Goal: Transaction & Acquisition: Purchase product/service

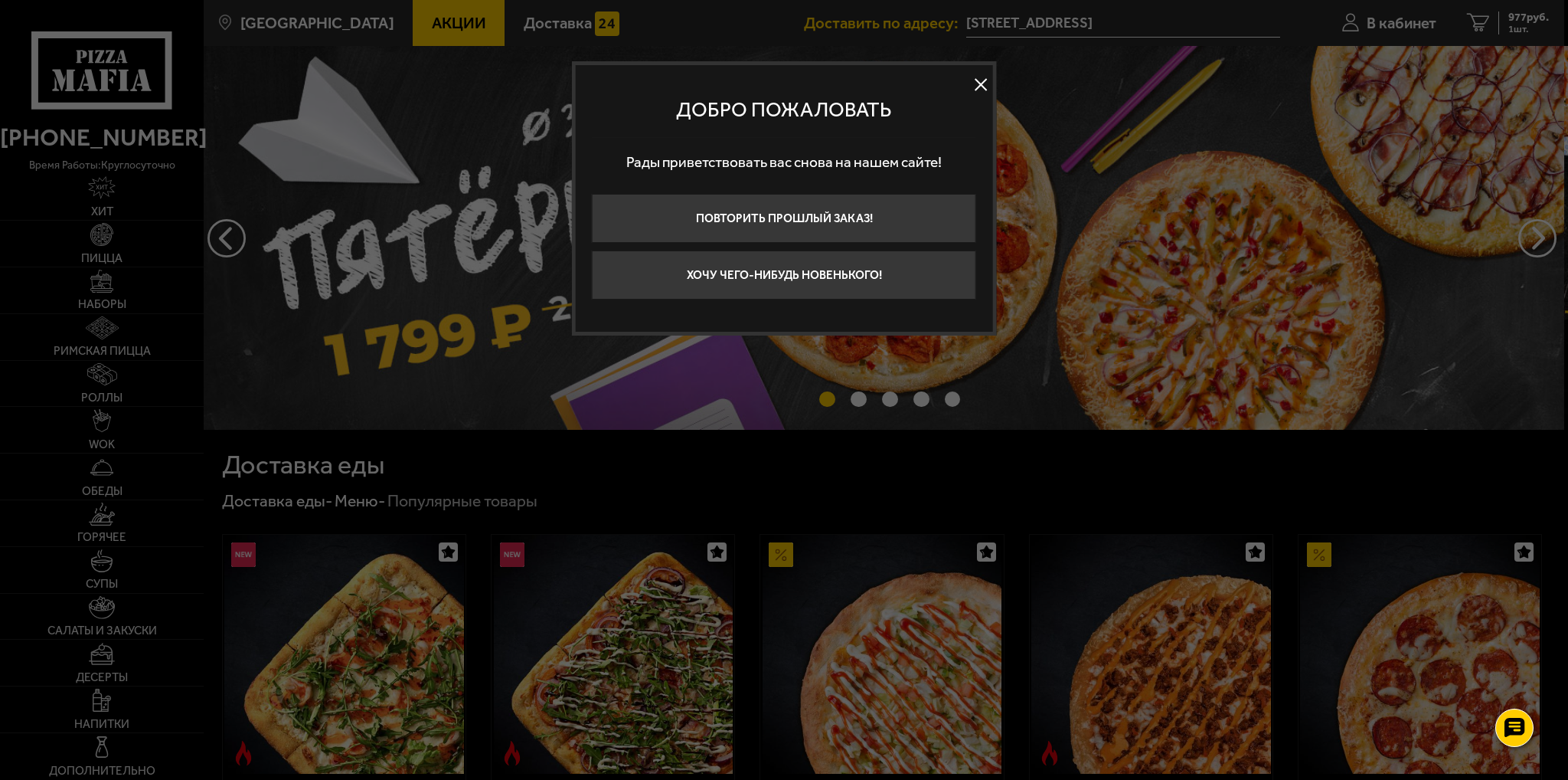
click at [981, 85] on button at bounding box center [981, 85] width 23 height 23
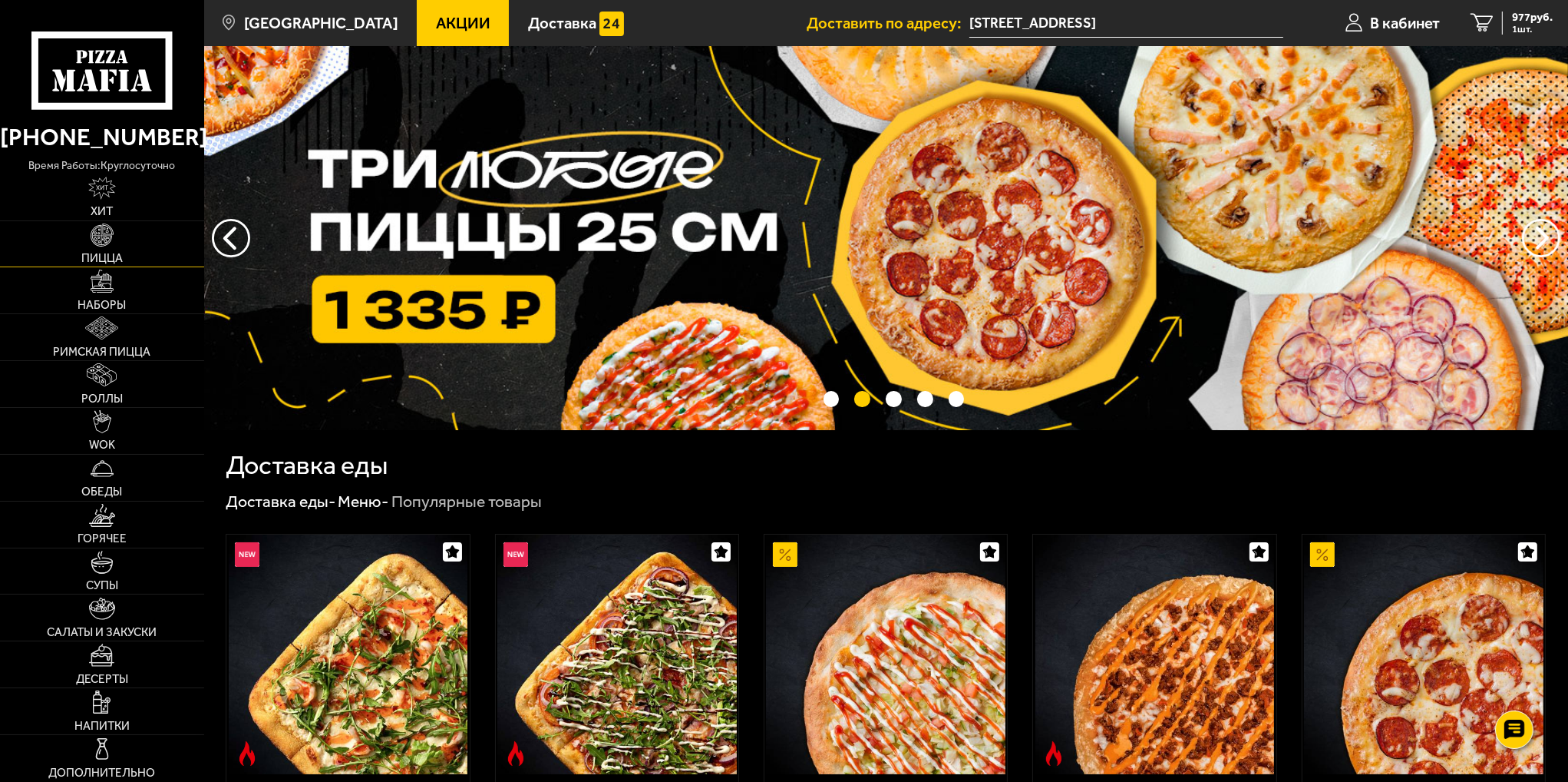
click at [111, 237] on img at bounding box center [102, 235] width 23 height 23
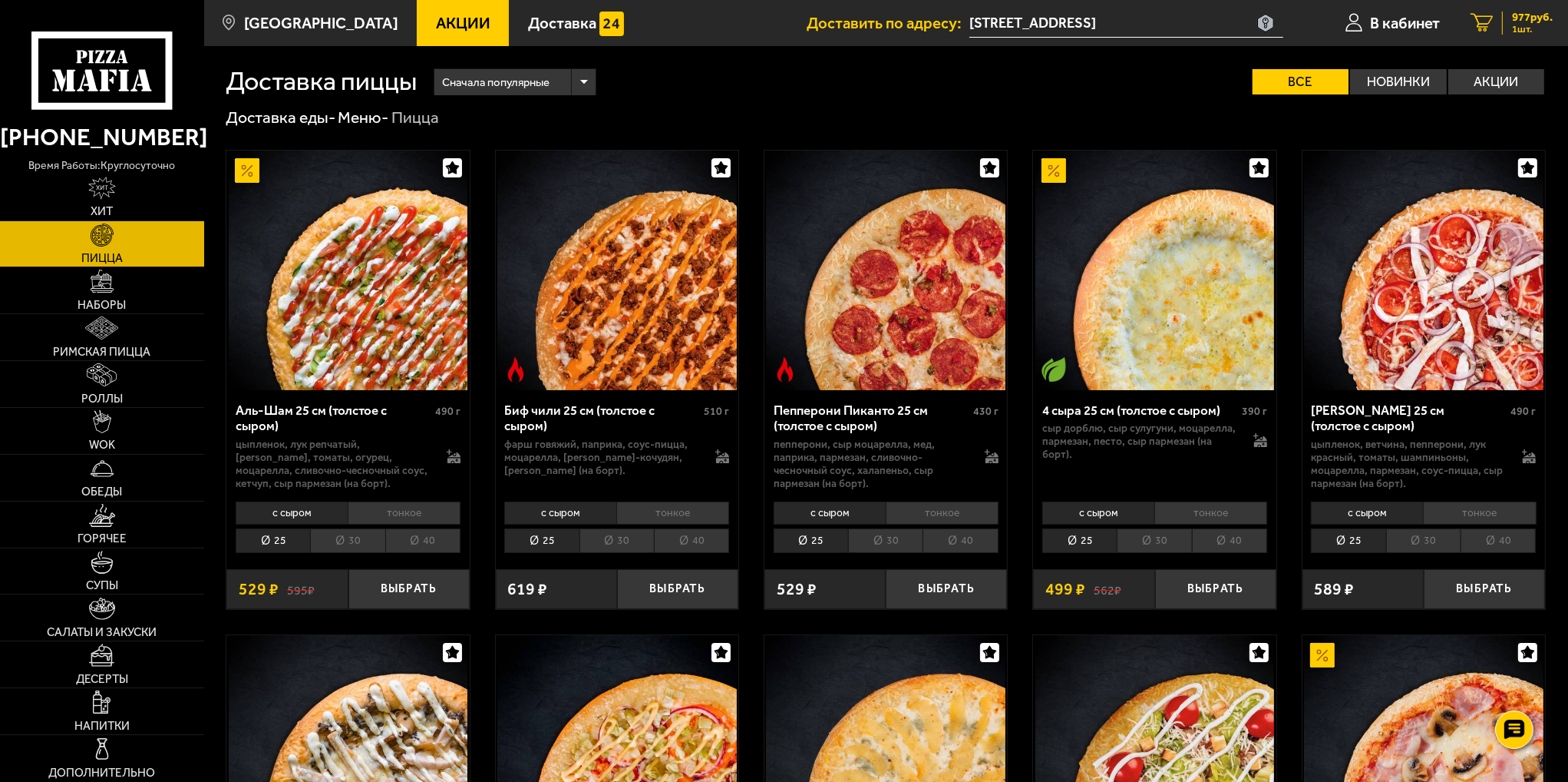
click at [1519, 38] on link "1 977 руб. 1 шт." at bounding box center [1512, 23] width 113 height 46
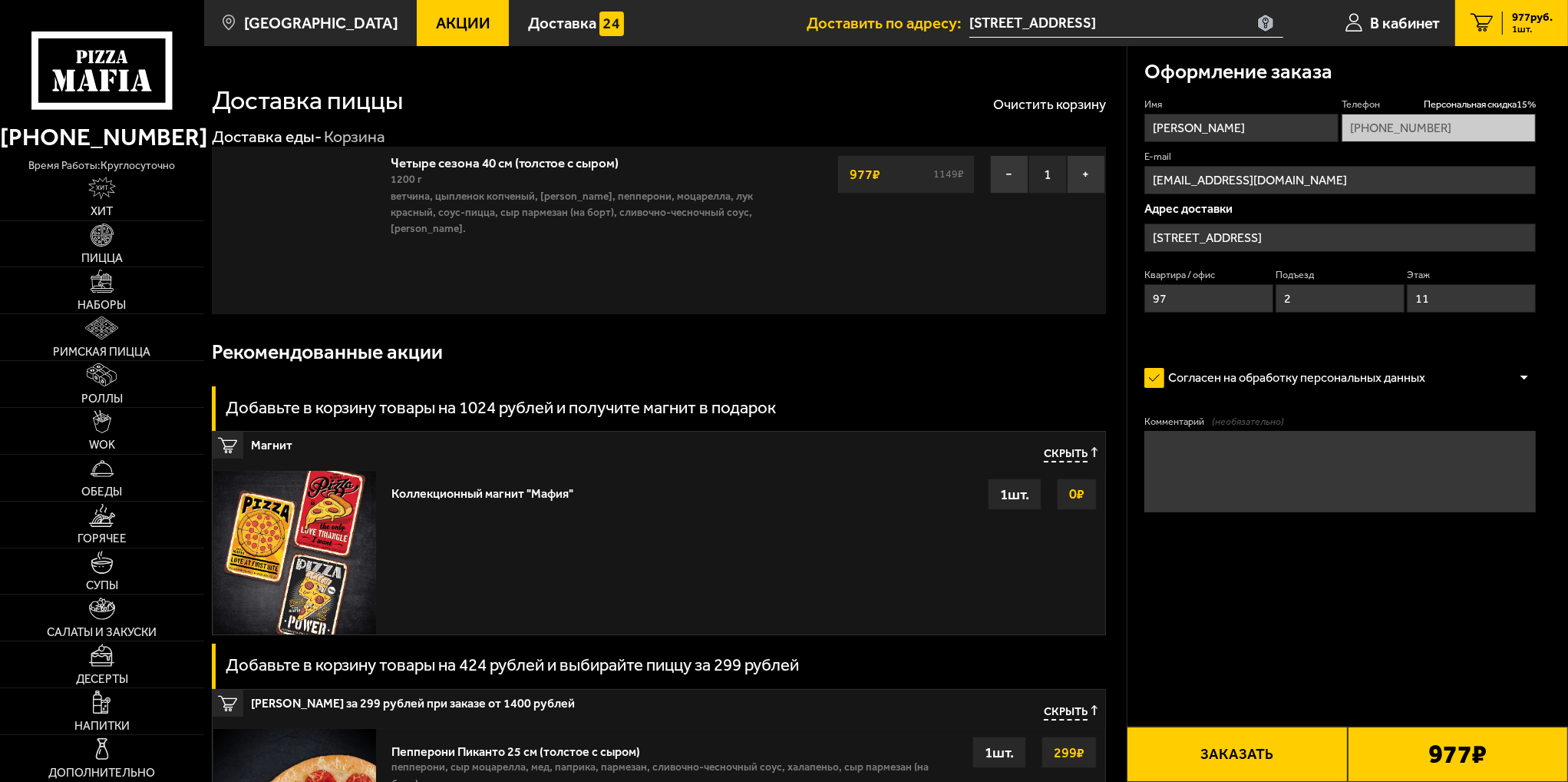
type input "[STREET_ADDRESS]"
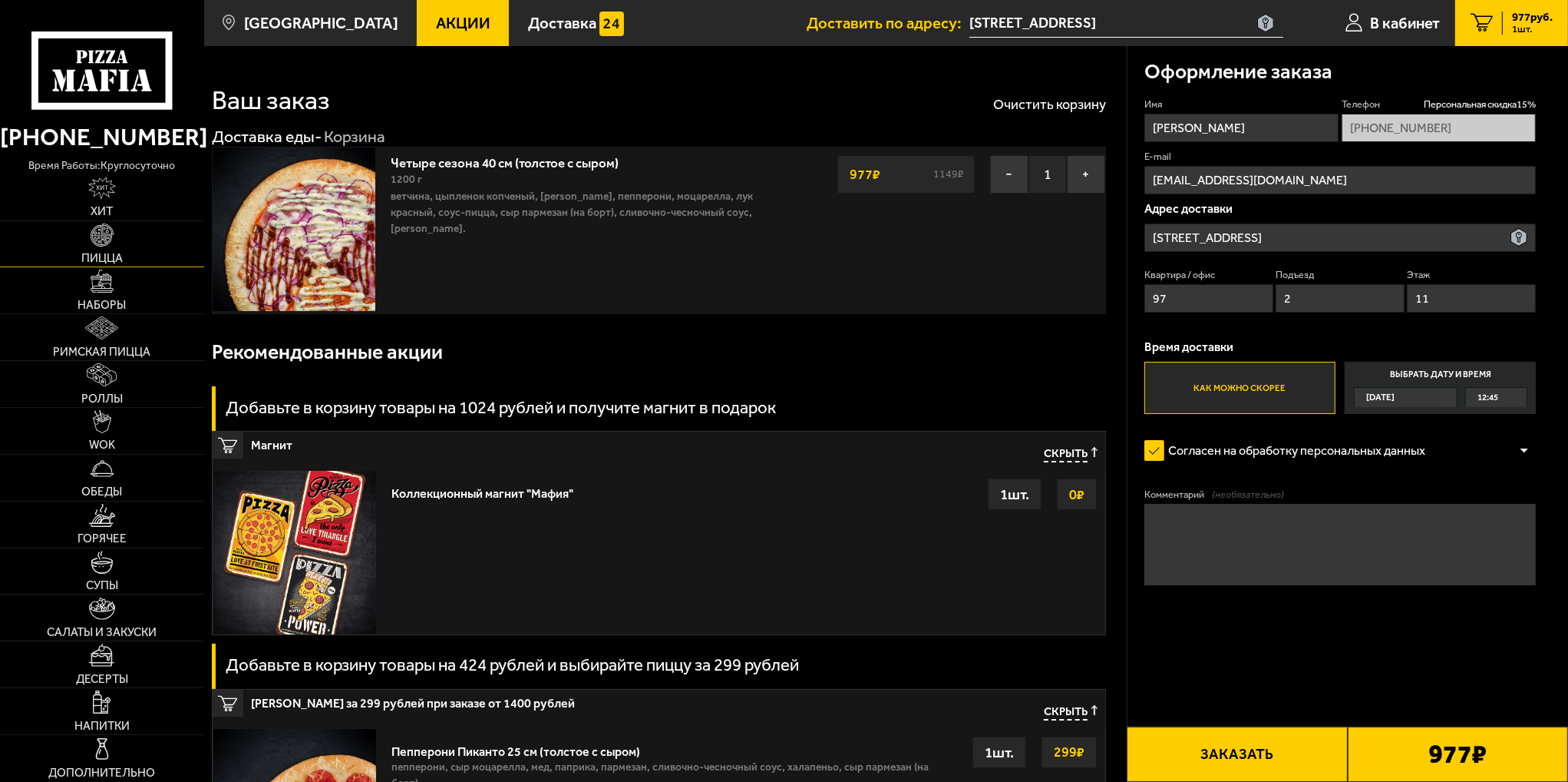
click at [106, 256] on span "Пицца" at bounding box center [102, 258] width 42 height 12
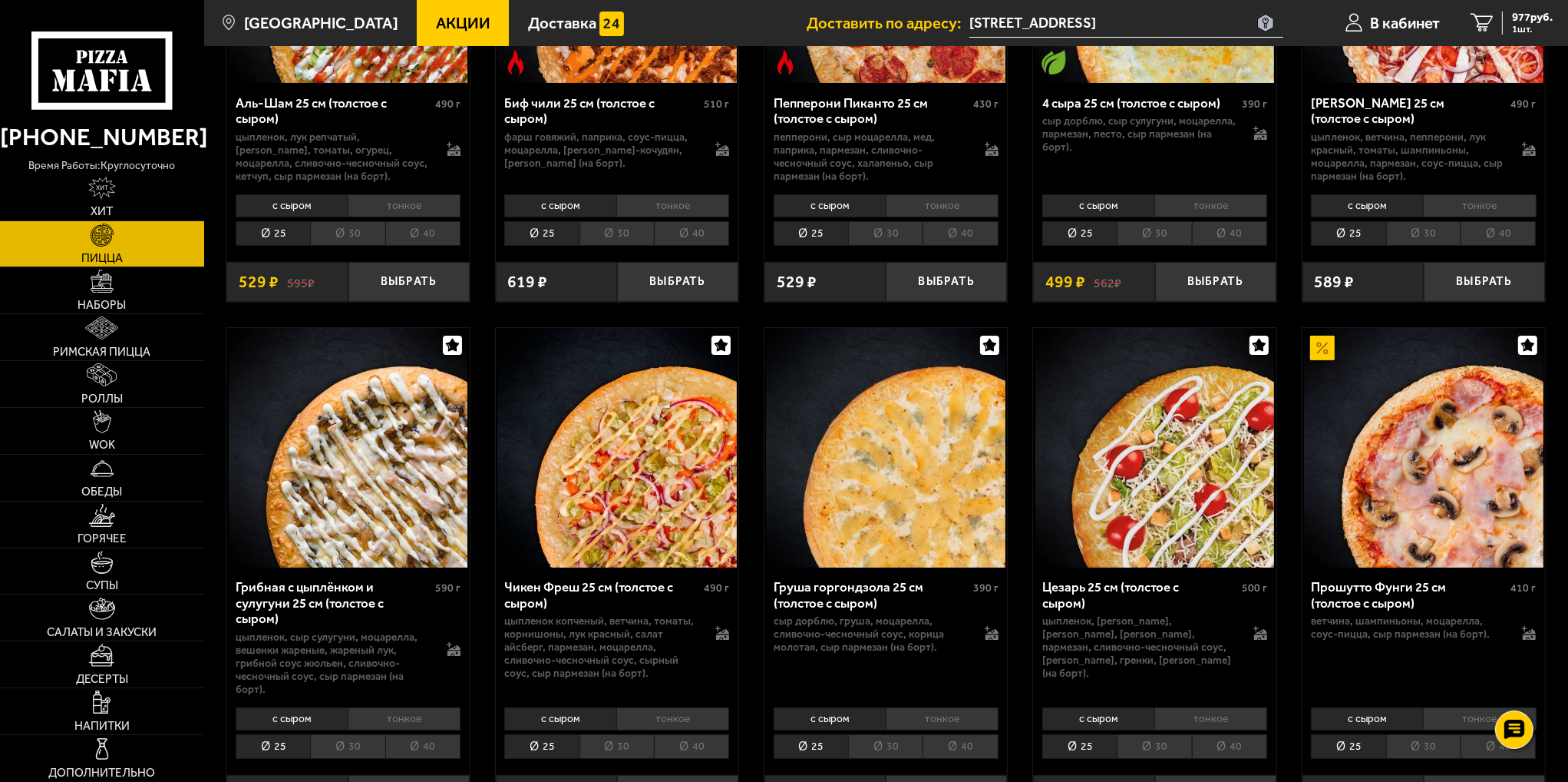
scroll to position [153, 0]
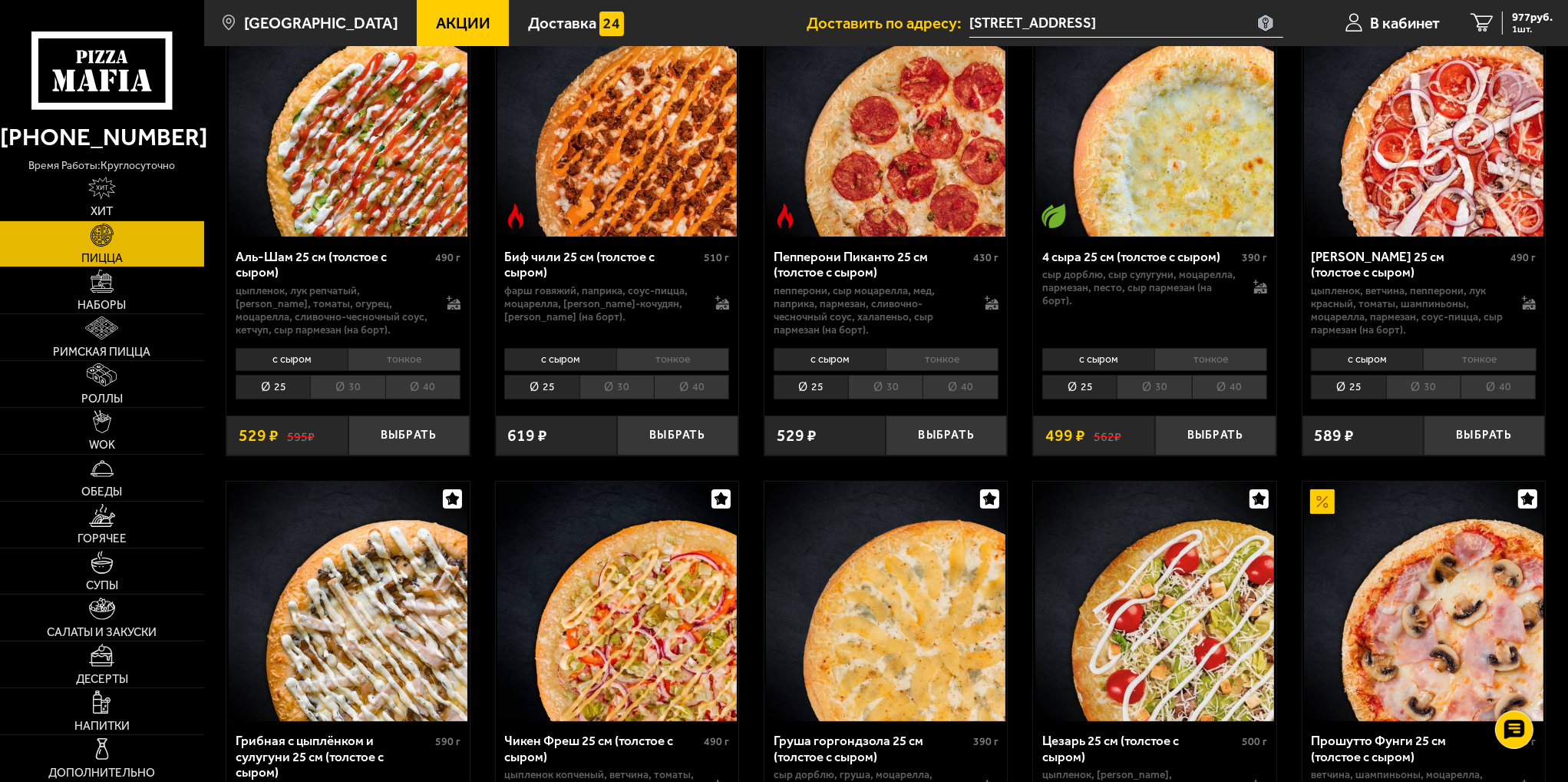
click at [964, 394] on li "40" at bounding box center [960, 387] width 75 height 25
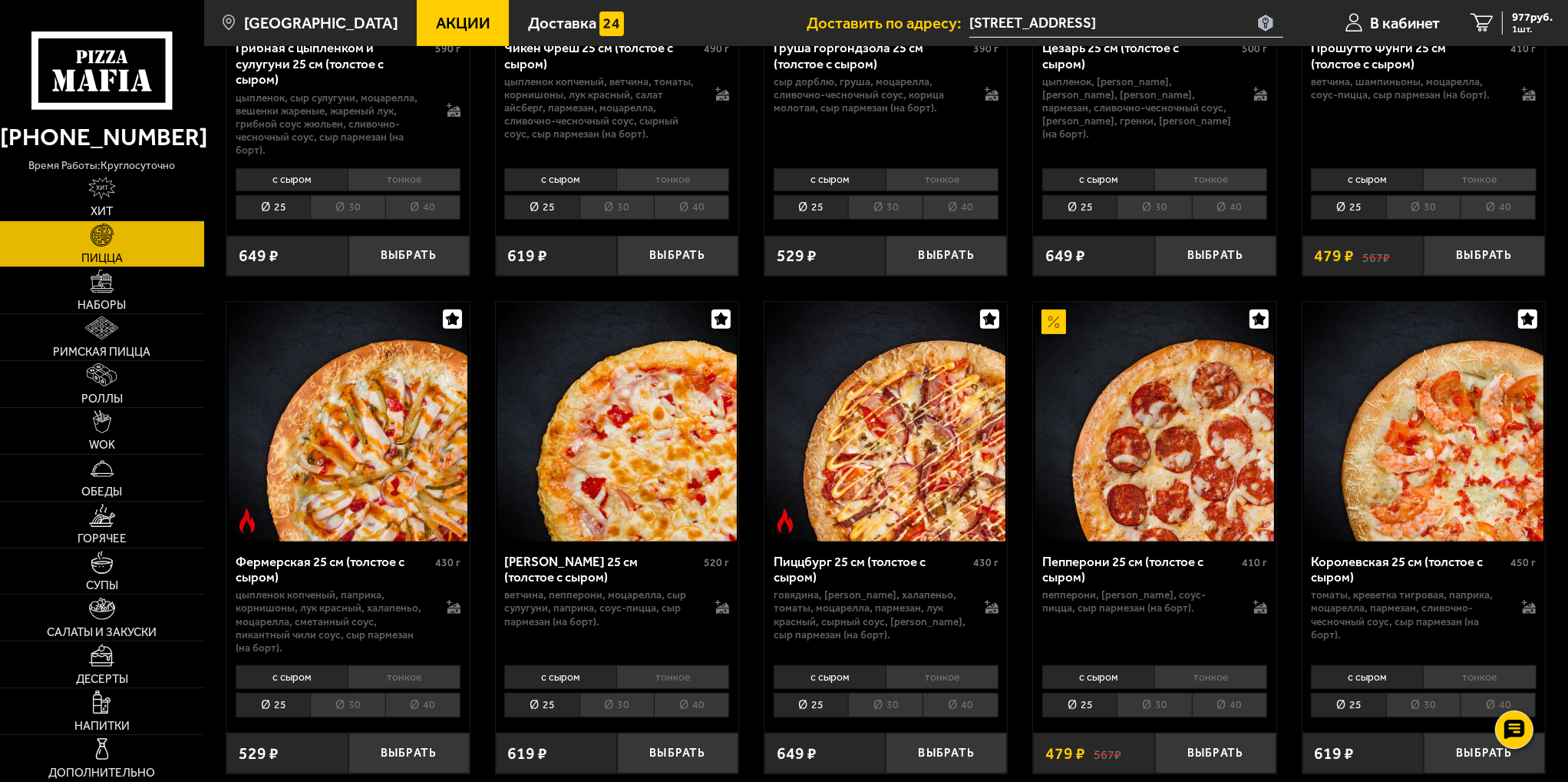
scroll to position [921, 0]
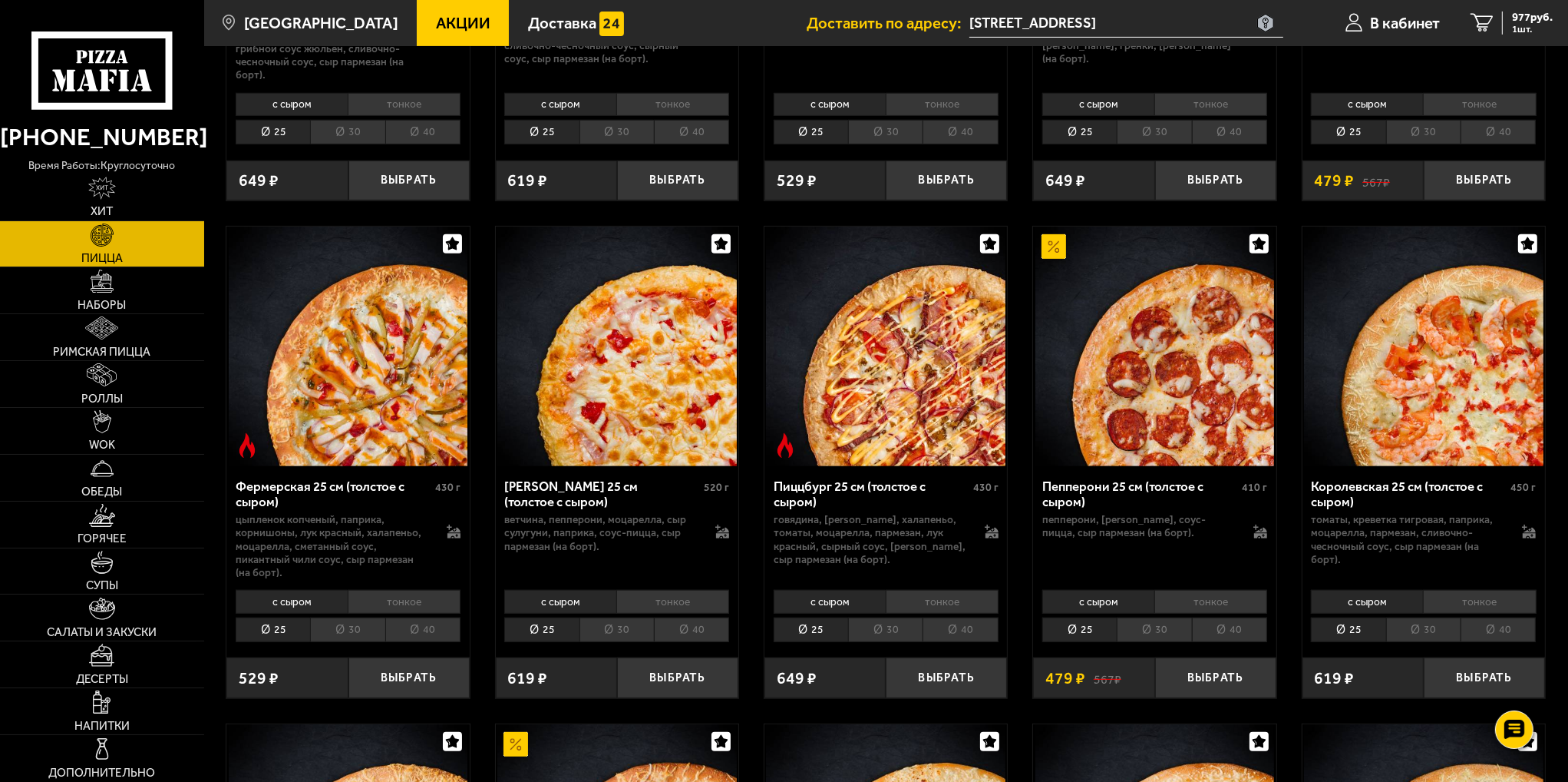
click at [1228, 617] on li "40" at bounding box center [1230, 629] width 75 height 25
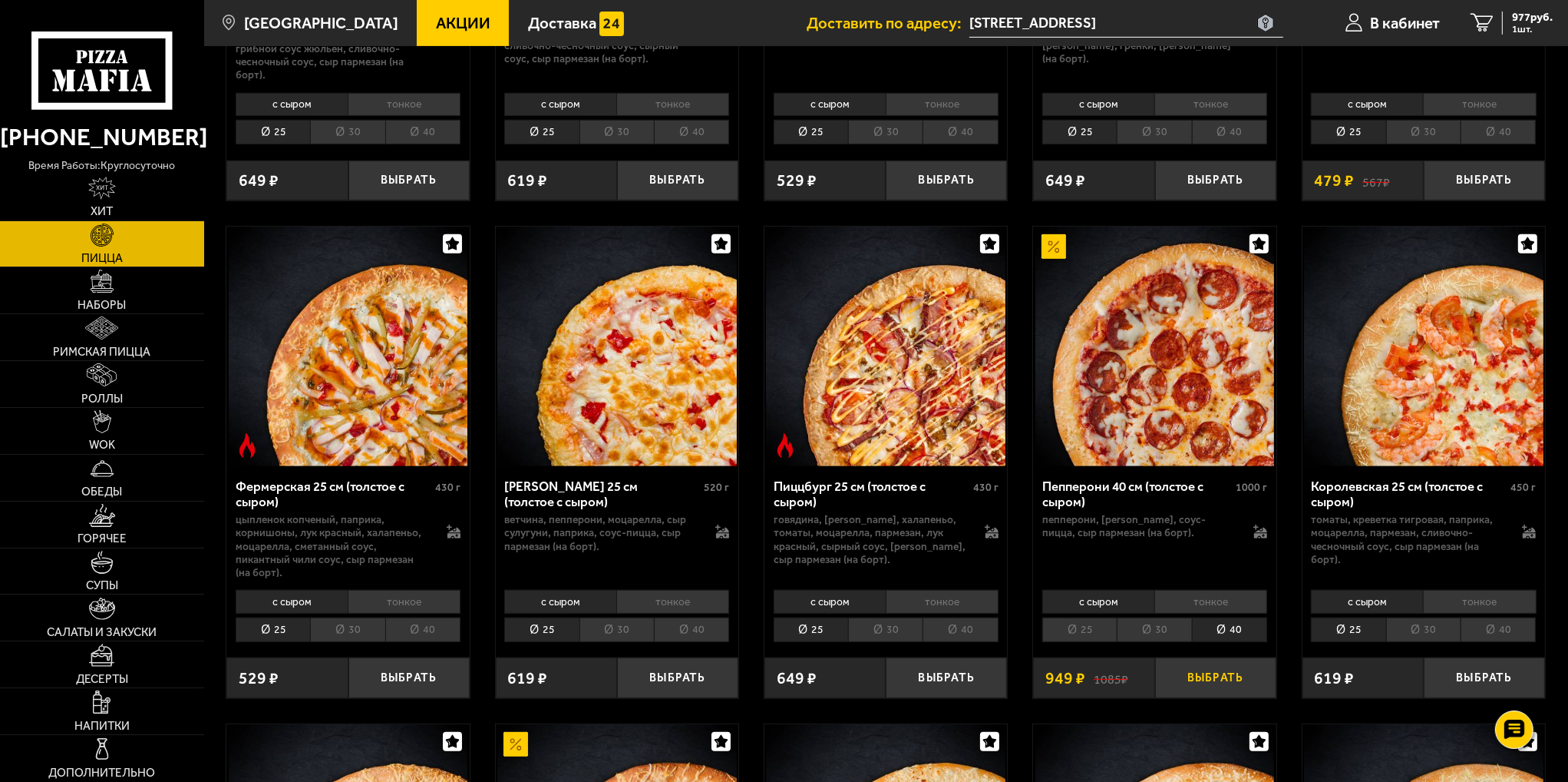
click at [1213, 657] on button "Выбрать" at bounding box center [1215, 677] width 121 height 40
click at [1509, 32] on span "2 шт." at bounding box center [1529, 29] width 47 height 10
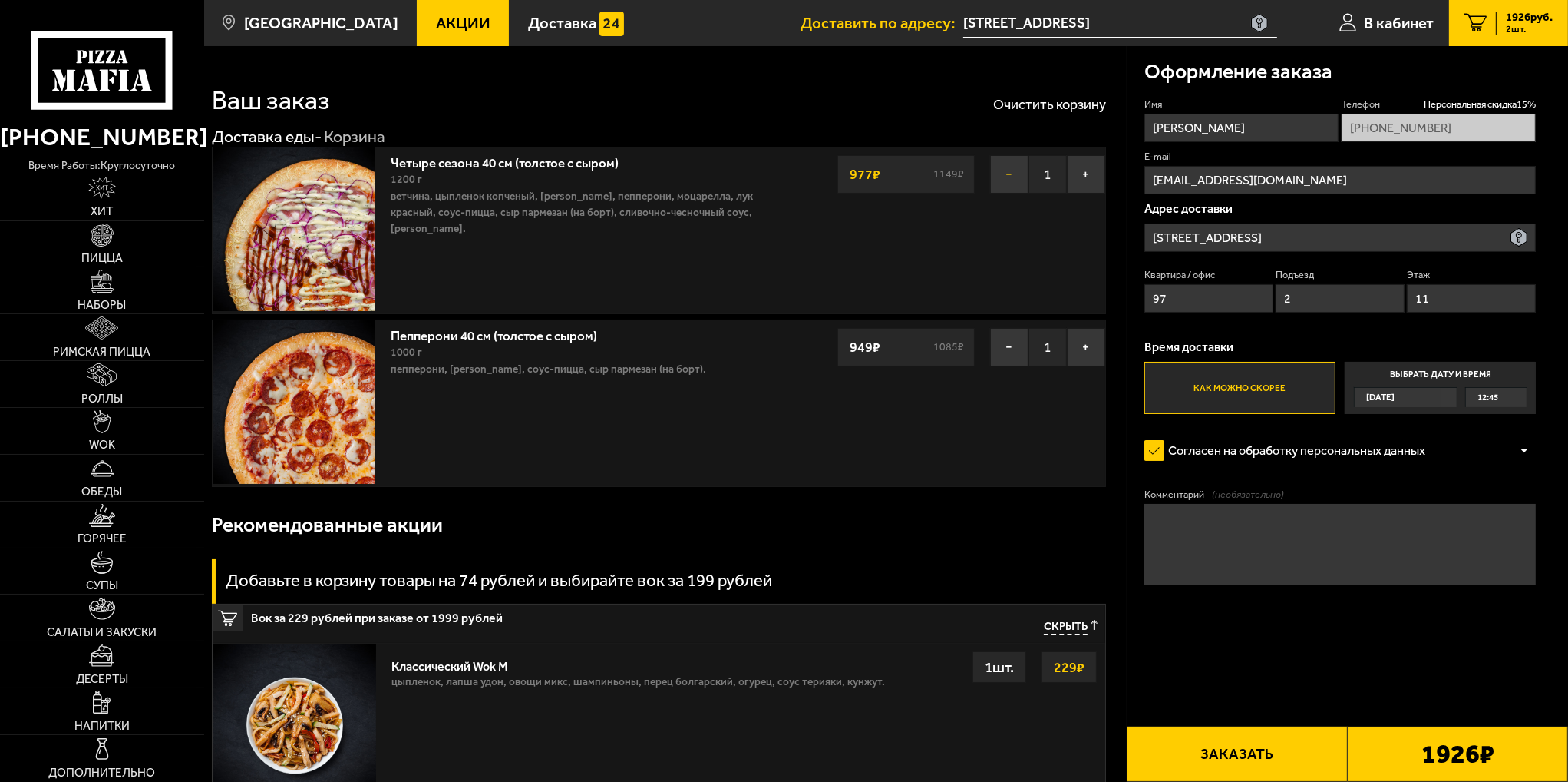
click at [1009, 183] on button "−" at bounding box center [1010, 174] width 39 height 39
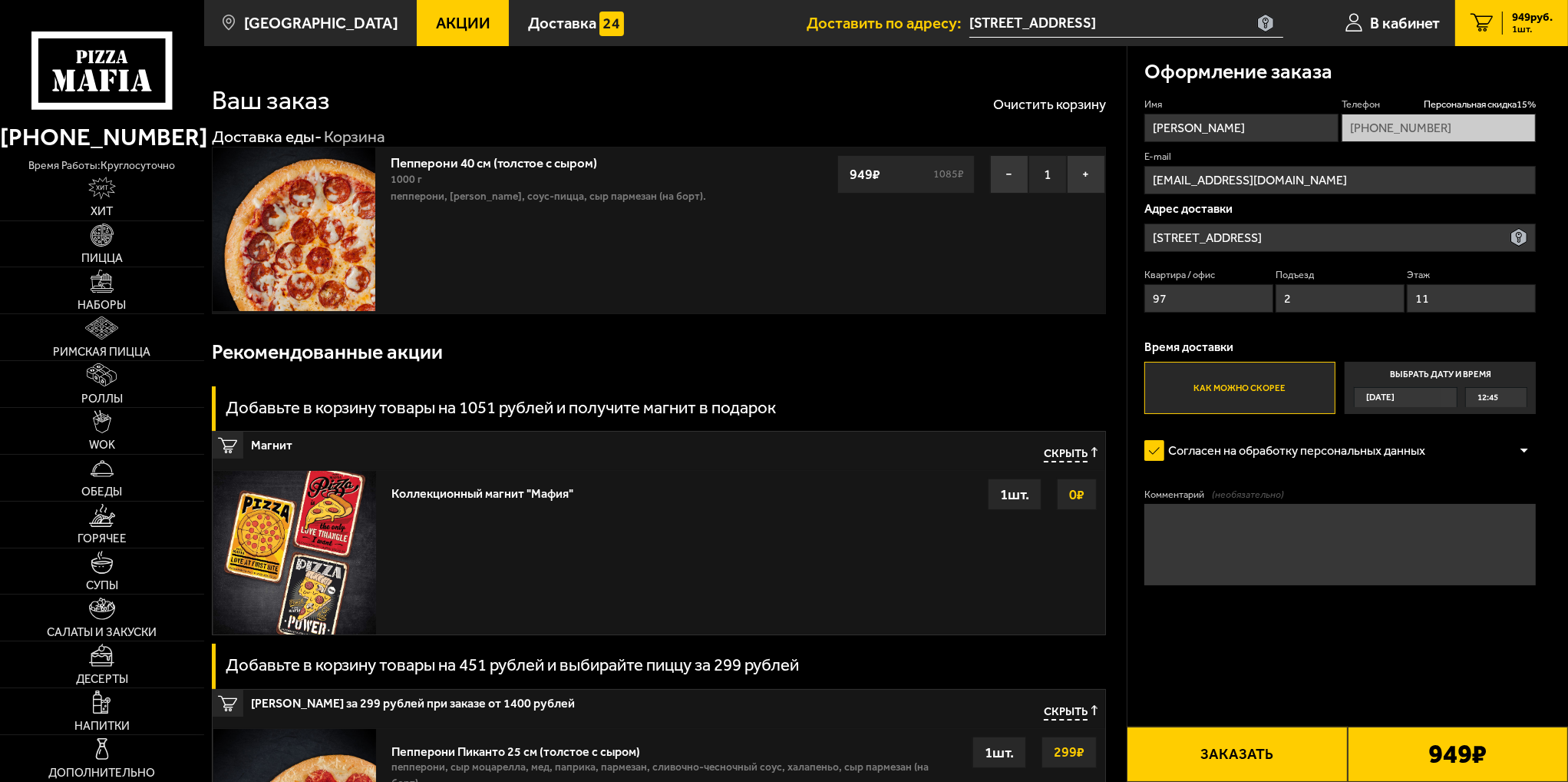
click at [1283, 738] on button "Заказать" at bounding box center [1237, 754] width 220 height 55
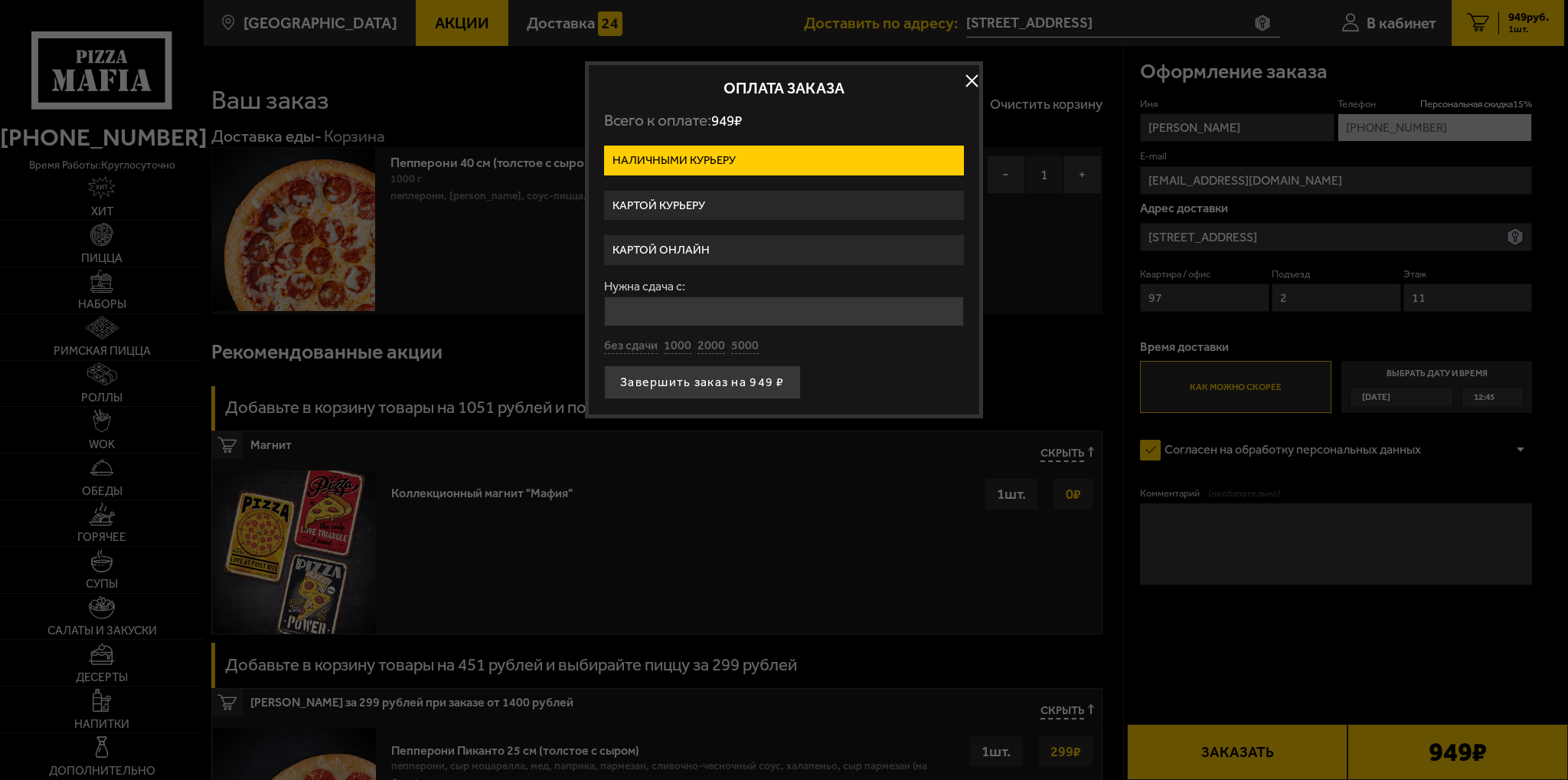
click at [674, 250] on label "Картой онлайн" at bounding box center [784, 250] width 360 height 30
click at [0, 0] on input "Картой онлайн" at bounding box center [0, 0] width 0 height 0
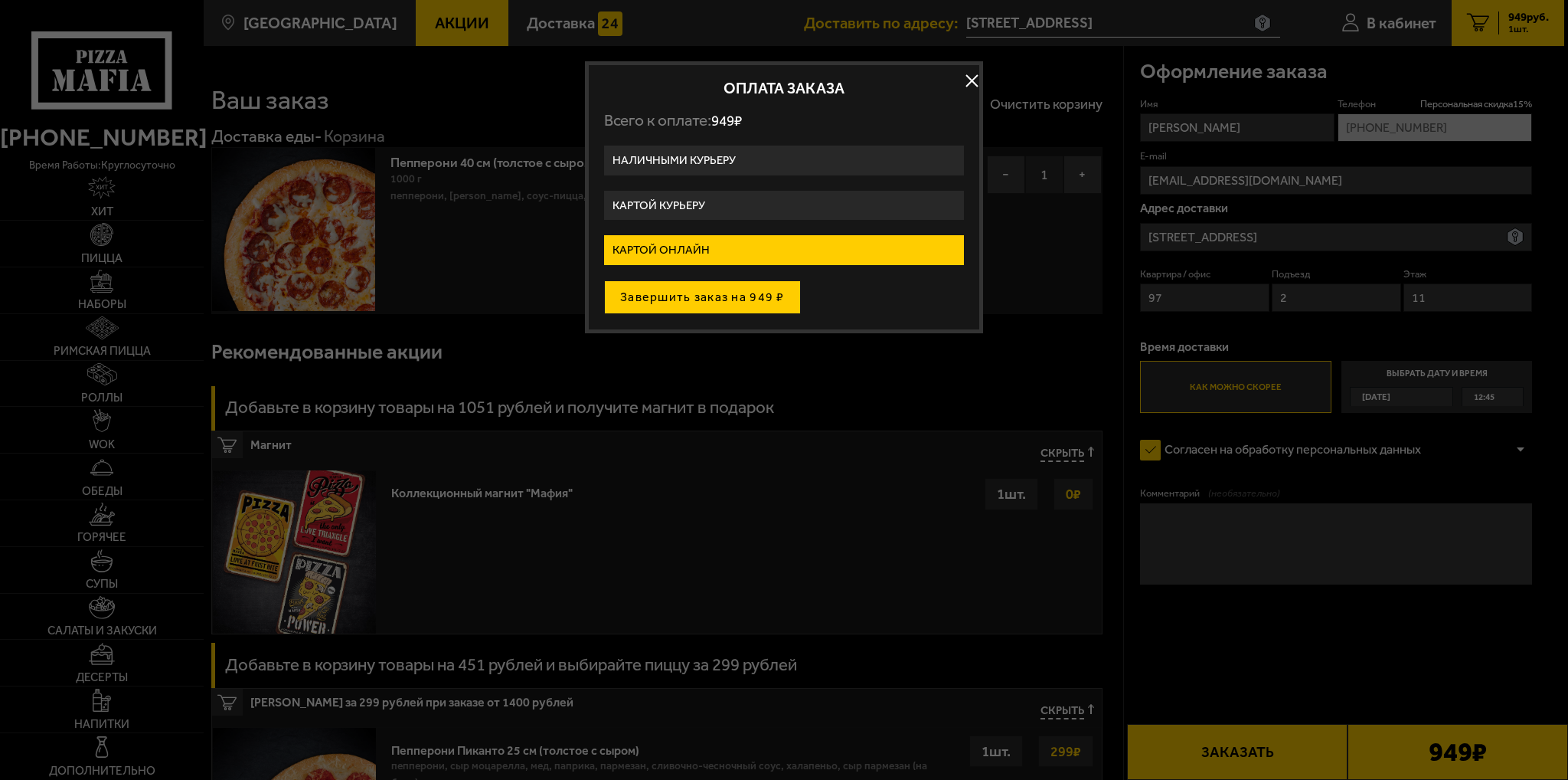
click at [711, 302] on button "Завершить заказ на 949 ₽" at bounding box center [702, 297] width 197 height 34
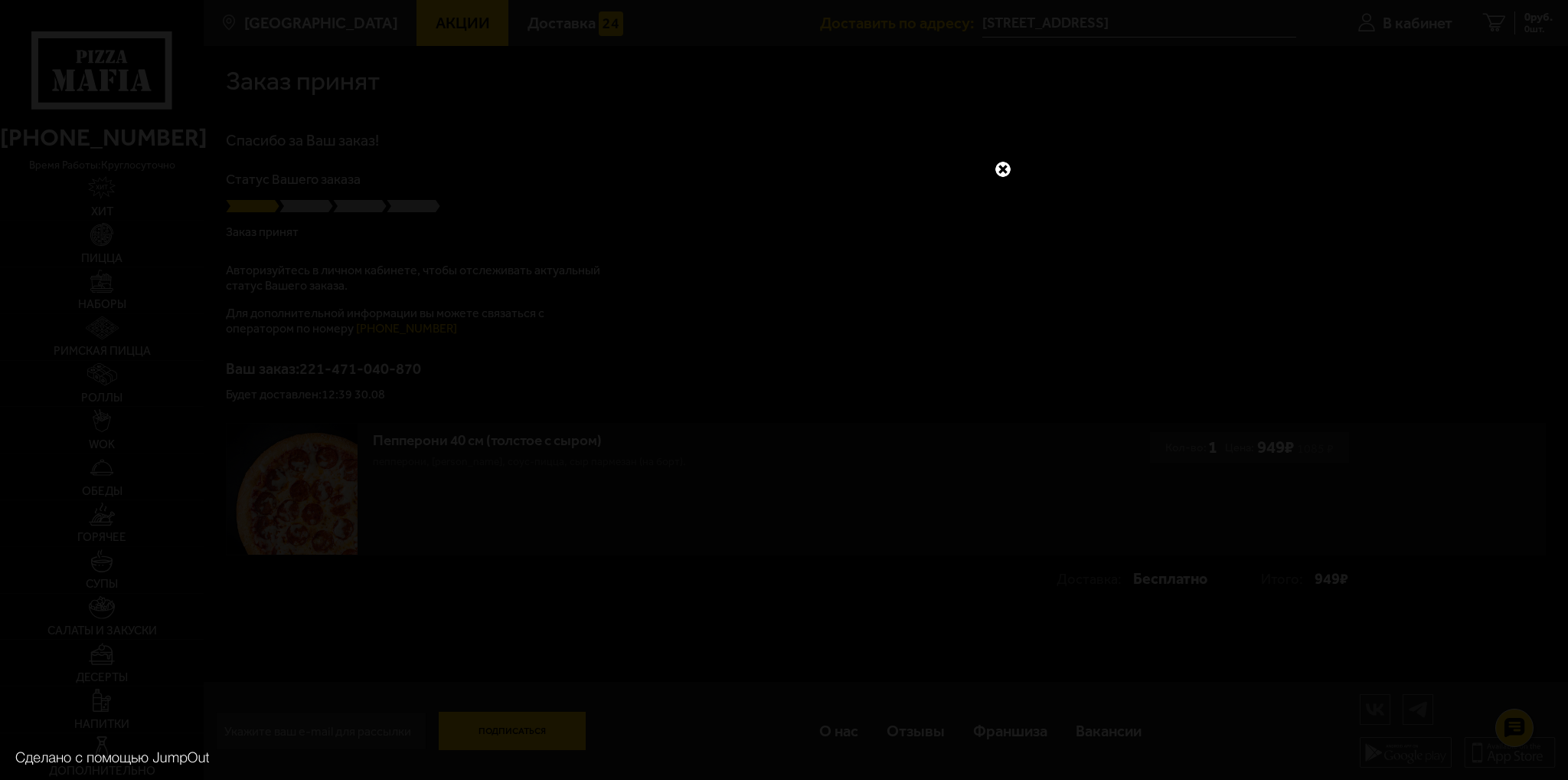
click at [1011, 167] on link at bounding box center [1003, 169] width 20 height 20
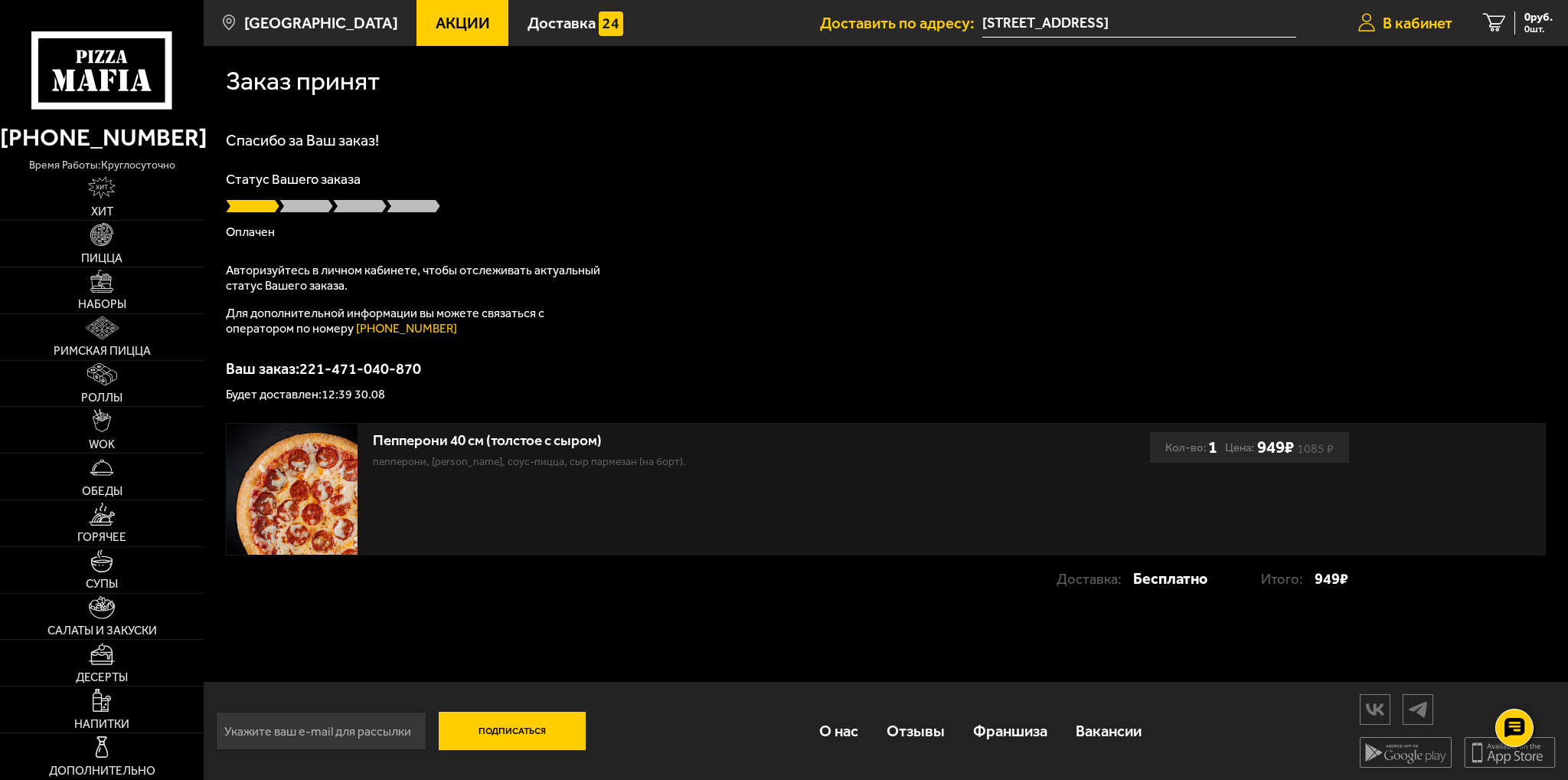
click at [1394, 21] on span "В кабинет" at bounding box center [1417, 23] width 70 height 15
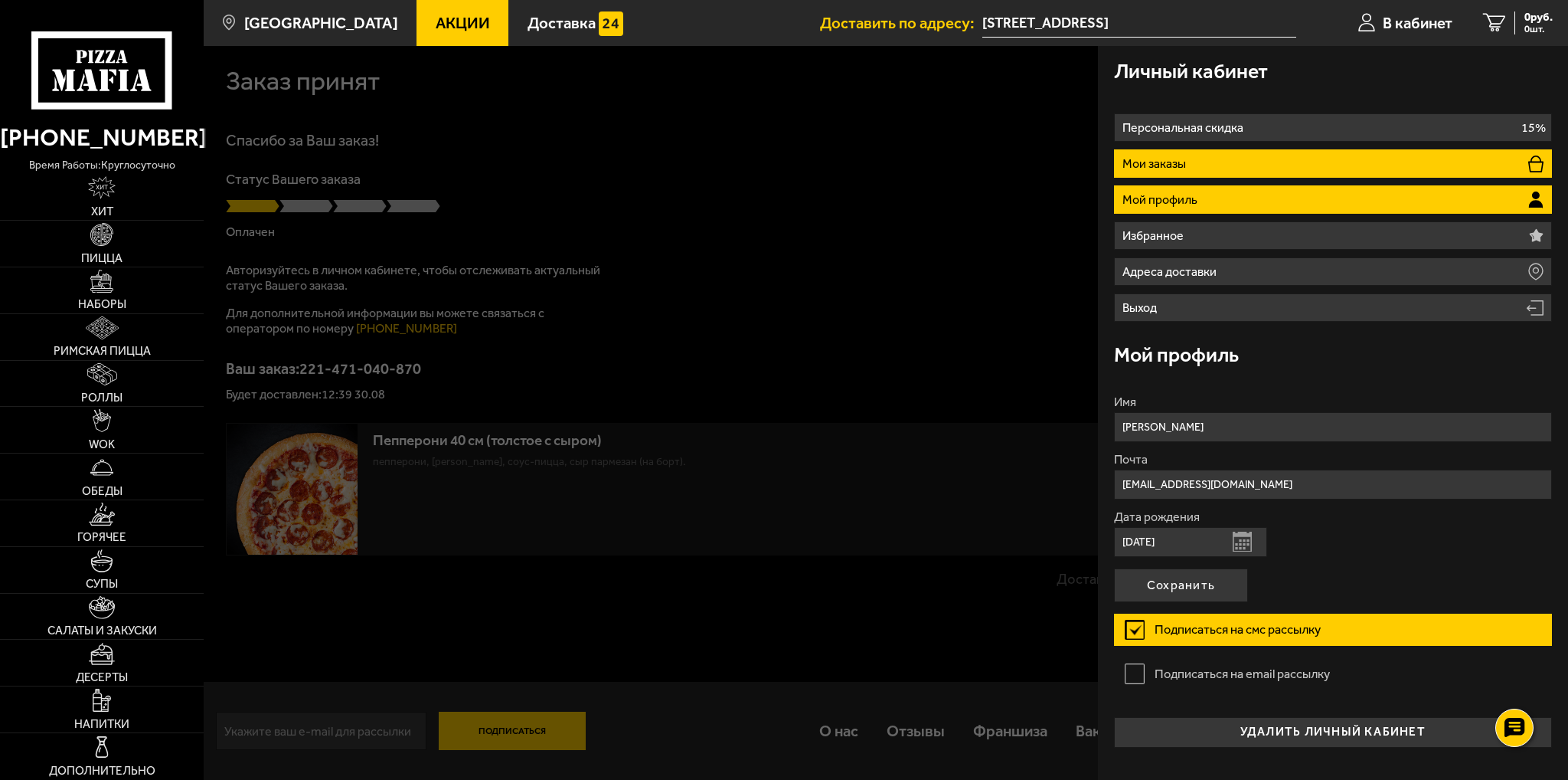
click at [1185, 166] on p "Мои заказы" at bounding box center [1156, 164] width 68 height 12
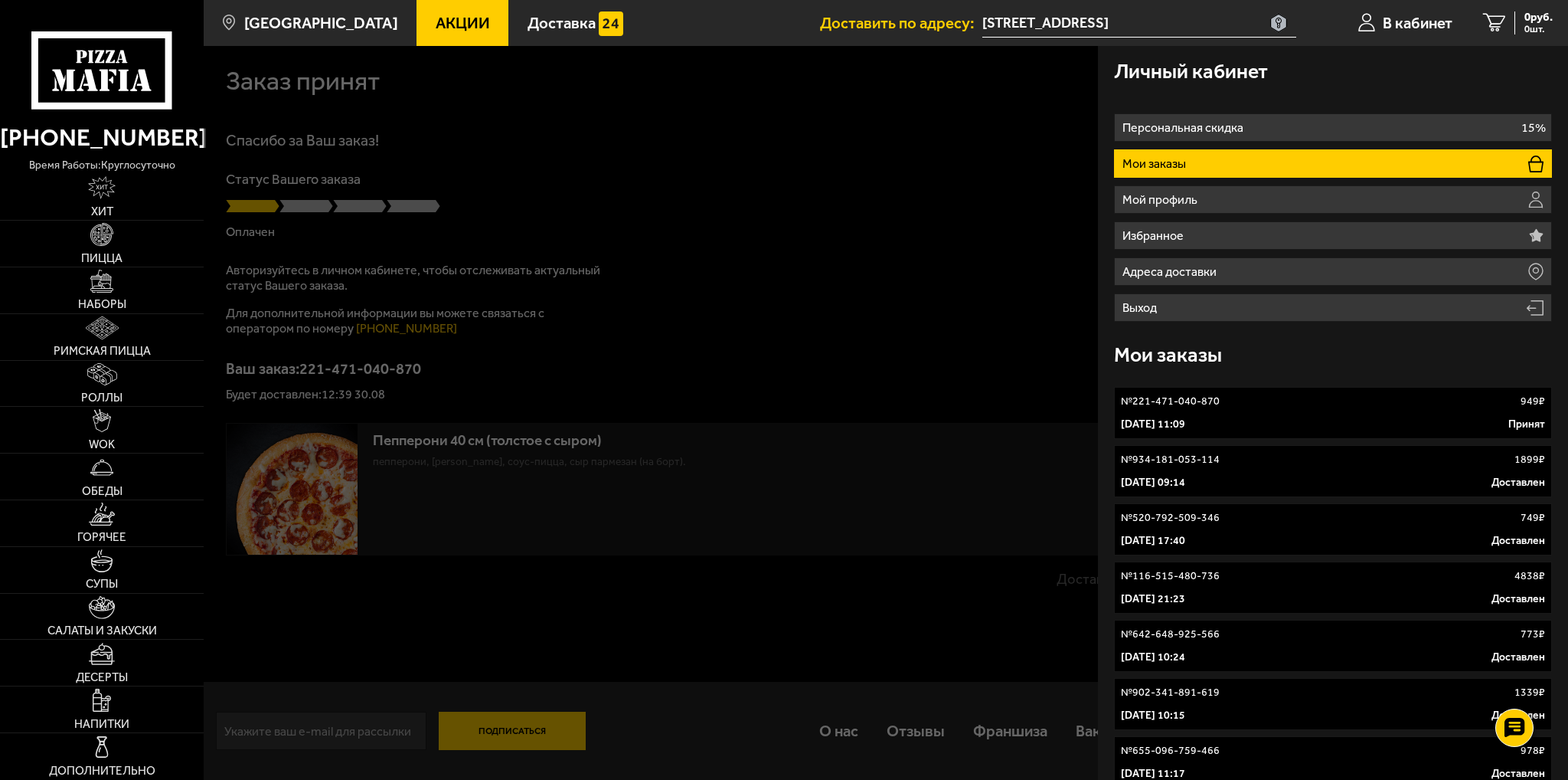
click at [1411, 433] on link "№ 221-471-040-870 949 ₽ 30 августа 2025 г. 11:09 Принят" at bounding box center [1333, 413] width 438 height 52
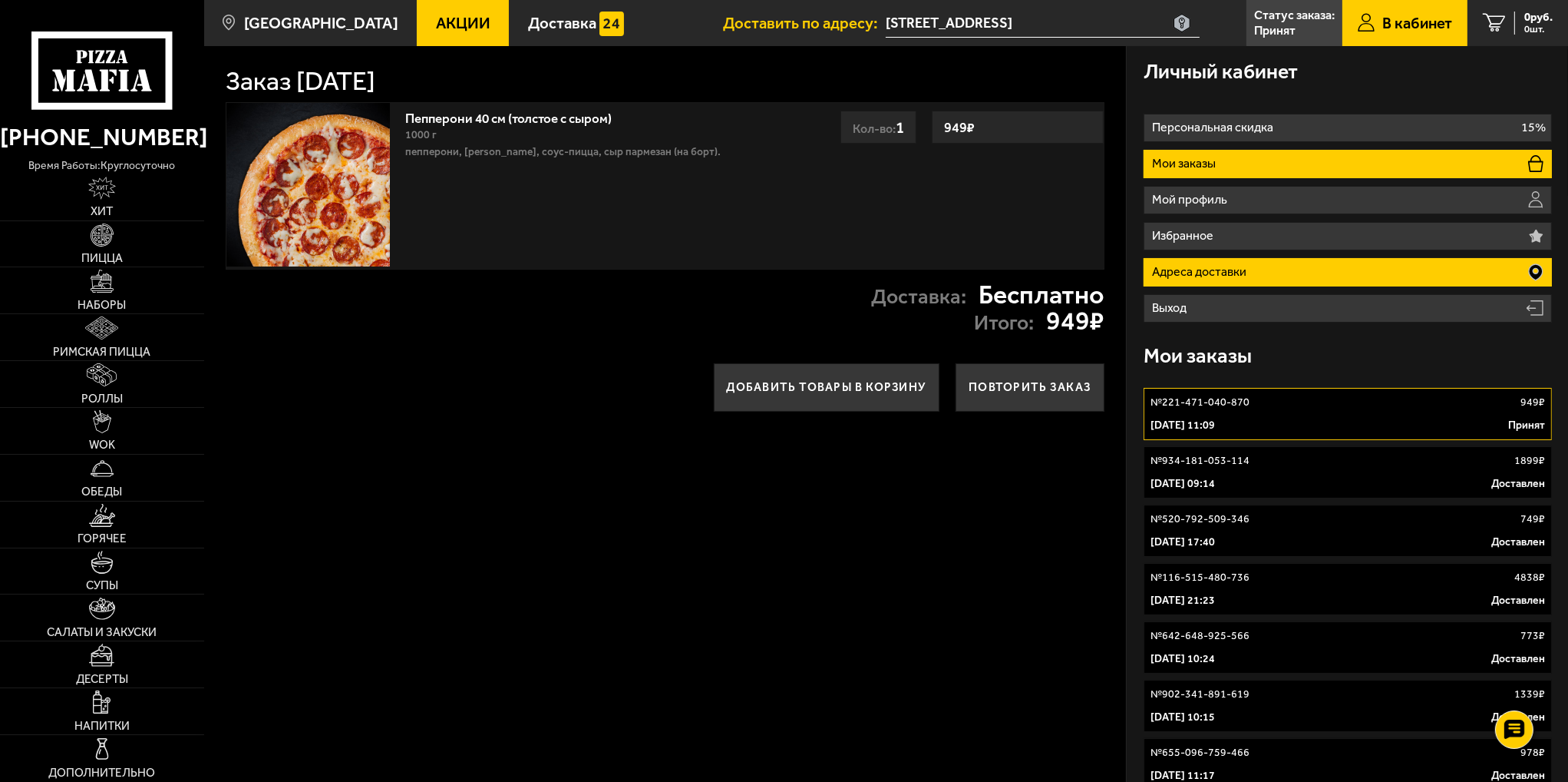
click at [1269, 276] on li "Адреса доставки" at bounding box center [1348, 272] width 408 height 29
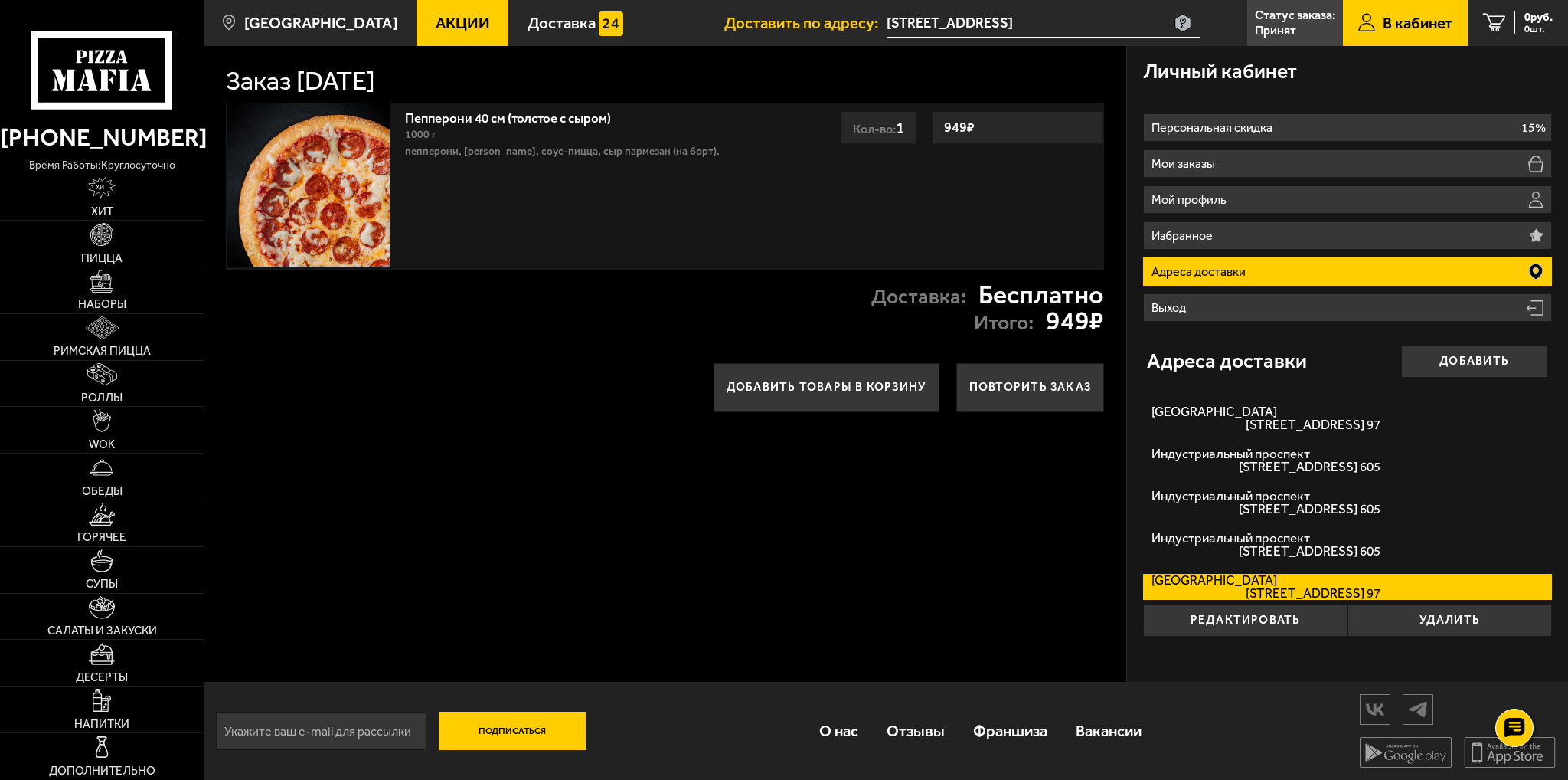
click at [1216, 267] on p "Адреса доставки" at bounding box center [1201, 272] width 98 height 12
click at [999, 392] on button "Повторить заказ" at bounding box center [1030, 387] width 148 height 49
